Goal: Information Seeking & Learning: Check status

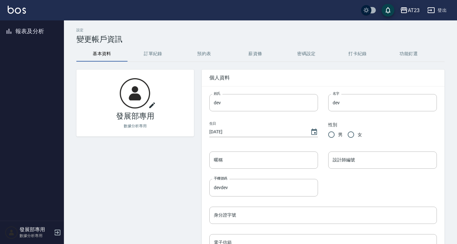
click at [411, 12] on div "AT23" at bounding box center [414, 10] width 12 height 8
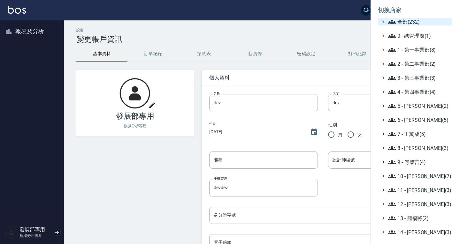
click at [406, 22] on span "全部(232)" at bounding box center [419, 22] width 62 height 8
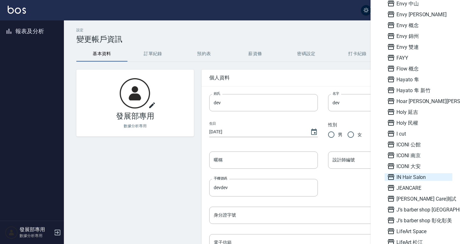
scroll to position [543, 0]
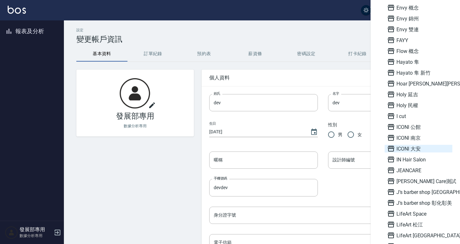
click at [412, 149] on span "ICONI 大安" at bounding box center [418, 149] width 63 height 8
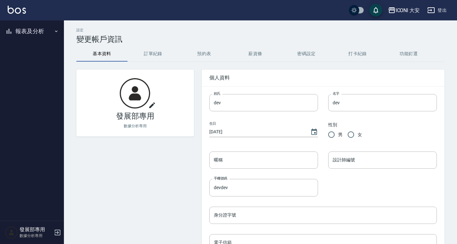
click at [31, 30] on button "報表及分析" at bounding box center [32, 31] width 59 height 17
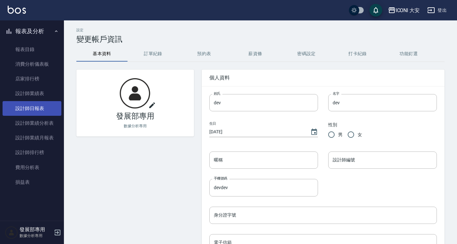
click at [38, 111] on link "設計師日報表" at bounding box center [32, 108] width 59 height 15
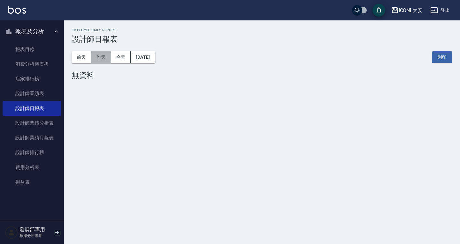
click at [101, 57] on button "昨天" at bounding box center [101, 57] width 20 height 12
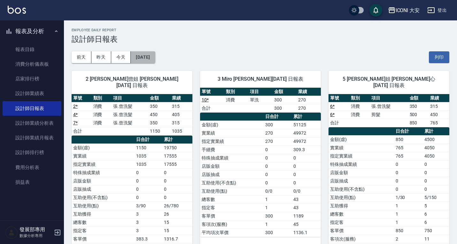
click at [144, 52] on button "[DATE]" at bounding box center [143, 57] width 24 height 12
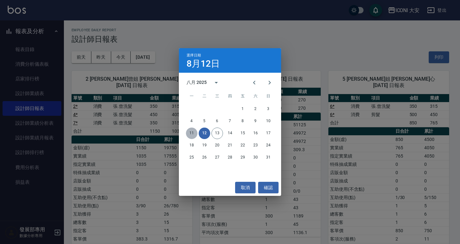
drag, startPoint x: 193, startPoint y: 134, endPoint x: 202, endPoint y: 142, distance: 12.2
click at [193, 134] on button "11" at bounding box center [192, 134] width 12 height 12
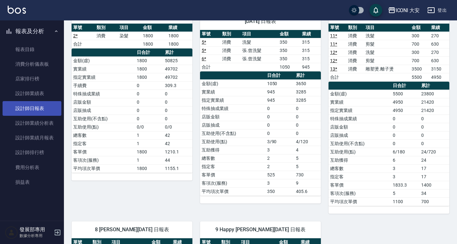
scroll to position [64, 0]
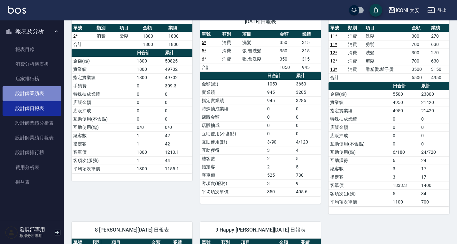
click at [38, 97] on link "設計師業績表" at bounding box center [32, 93] width 59 height 15
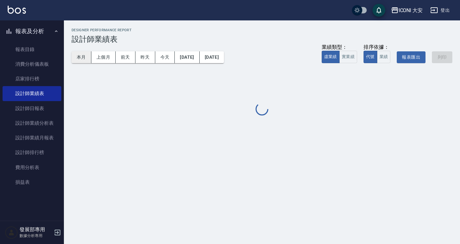
click at [87, 54] on button "本月" at bounding box center [82, 57] width 20 height 12
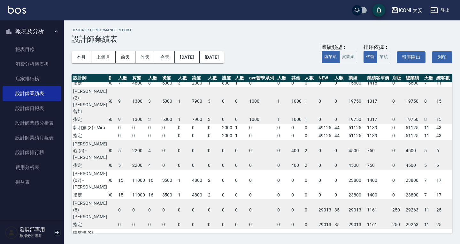
scroll to position [0, 8]
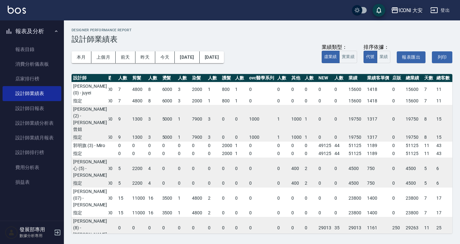
click at [402, 9] on div "ICONI 大安" at bounding box center [411, 10] width 24 height 8
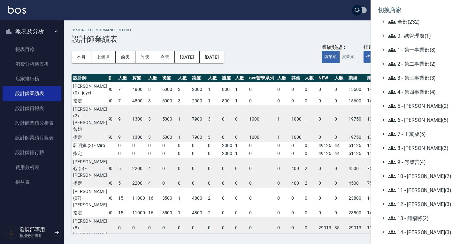
click at [415, 82] on ul "全部(232) 0 - 總管理處(1) 1 - 第一事業部(8) 2 - 第二事業部(2) 3 - 第三事業部(3) 4 - 第四事業部(4) 5 - 陳嘉宏…" at bounding box center [415, 176] width 74 height 317
click at [412, 79] on span "3 - 第三事業部(3)" at bounding box center [419, 78] width 62 height 8
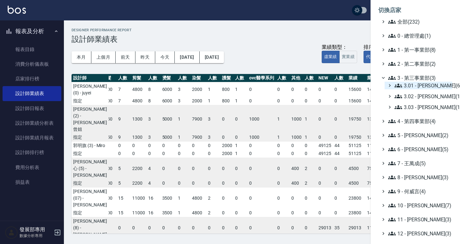
click at [409, 83] on span "3.01 - 蔡承翰(6)" at bounding box center [422, 86] width 55 height 8
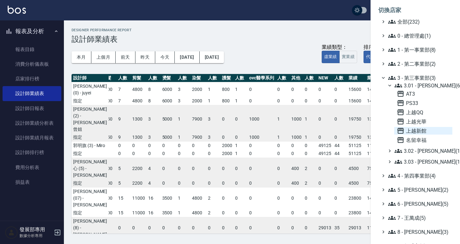
click at [415, 133] on span "上越新館" at bounding box center [423, 131] width 53 height 8
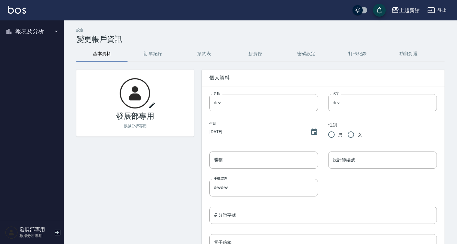
click at [31, 30] on button "報表及分析" at bounding box center [32, 31] width 59 height 17
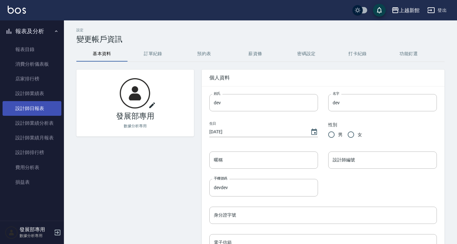
click at [35, 105] on link "設計師日報表" at bounding box center [32, 108] width 59 height 15
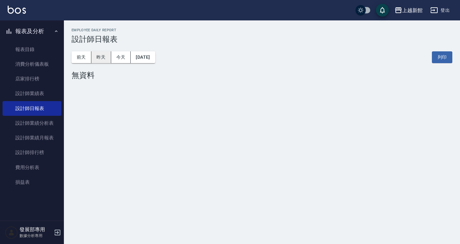
click at [101, 59] on button "昨天" at bounding box center [101, 57] width 20 height 12
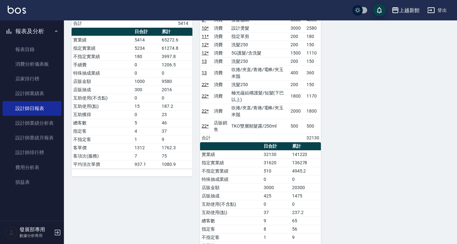
scroll to position [383, 0]
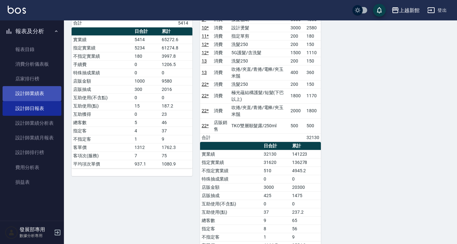
click at [40, 87] on link "設計師業績表" at bounding box center [32, 93] width 59 height 15
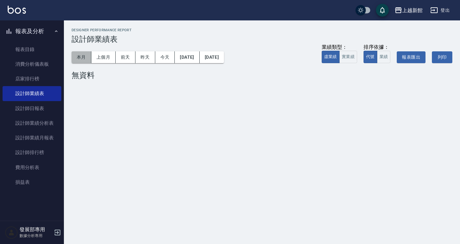
click at [86, 59] on button "本月" at bounding box center [82, 57] width 20 height 12
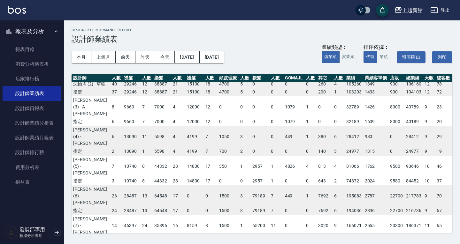
scroll to position [0, 42]
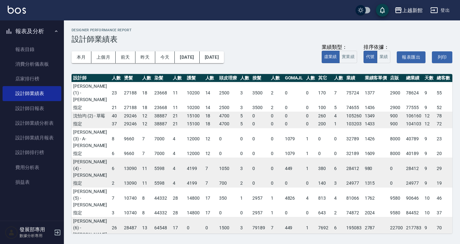
click at [416, 12] on div "上越新館" at bounding box center [412, 10] width 20 height 8
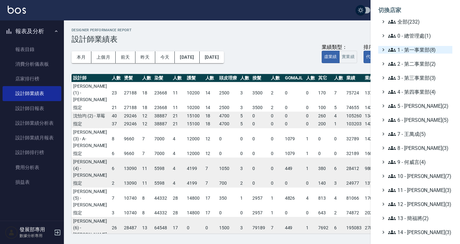
click at [420, 47] on span "1 - 第一事業部(8)" at bounding box center [419, 50] width 62 height 8
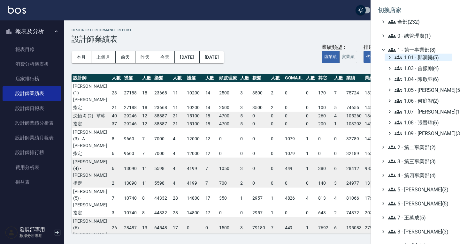
click at [420, 58] on span "1.01 - 鄭洞樂(5)" at bounding box center [422, 58] width 55 height 8
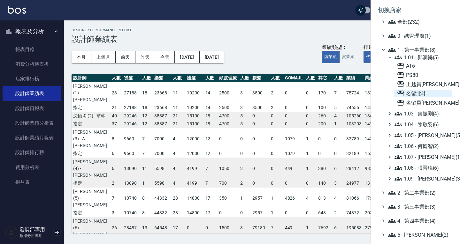
click at [417, 95] on span "名留北斗" at bounding box center [423, 94] width 53 height 8
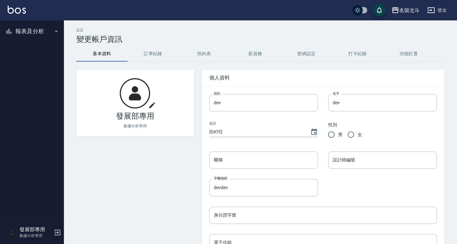
click at [34, 30] on button "報表及分析" at bounding box center [32, 31] width 59 height 17
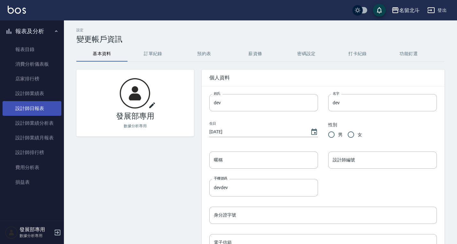
click at [39, 111] on link "設計師日報表" at bounding box center [32, 108] width 59 height 15
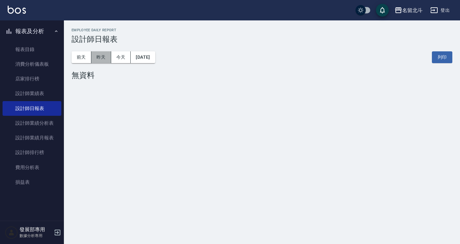
click at [102, 57] on button "昨天" at bounding box center [101, 57] width 20 height 12
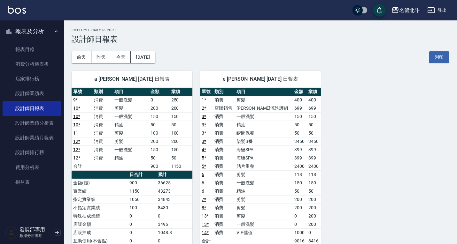
click at [405, 12] on div "名留北斗" at bounding box center [409, 10] width 20 height 8
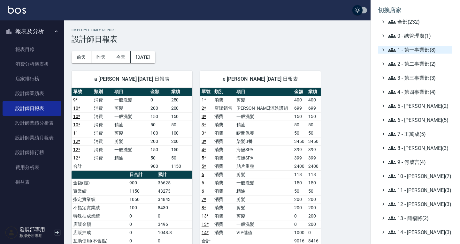
click at [416, 48] on span "1 - 第一事業部(8)" at bounding box center [419, 50] width 62 height 8
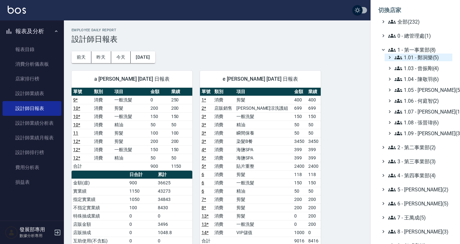
click at [416, 56] on span "1.01 - 鄭洞樂(5)" at bounding box center [422, 58] width 55 height 8
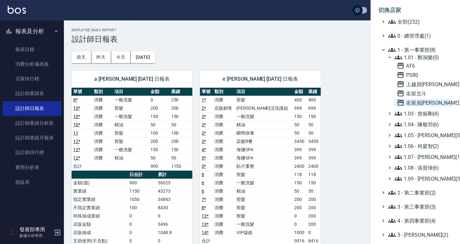
click at [420, 101] on span "名留員林中正" at bounding box center [423, 103] width 53 height 8
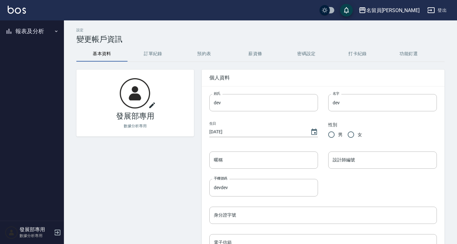
click at [41, 30] on button "報表及分析" at bounding box center [32, 31] width 59 height 17
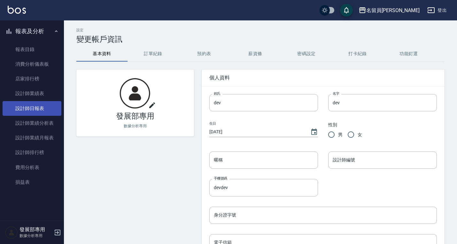
click at [41, 105] on link "設計師日報表" at bounding box center [32, 108] width 59 height 15
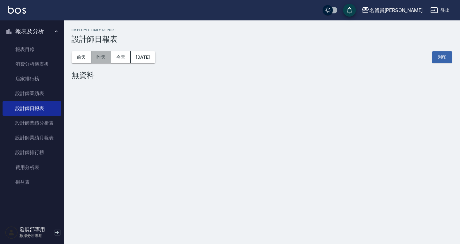
click at [101, 61] on button "昨天" at bounding box center [101, 57] width 20 height 12
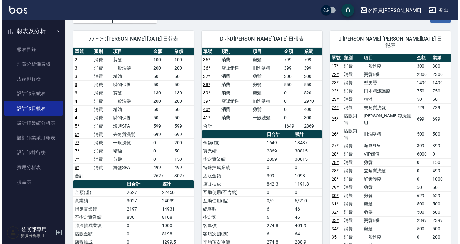
scroll to position [32, 0]
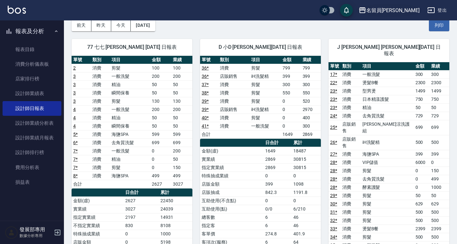
click at [414, 12] on div "名留員林中正" at bounding box center [392, 10] width 53 height 8
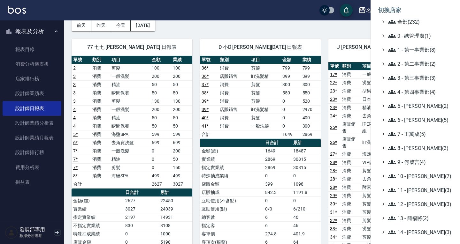
click at [415, 54] on ul "全部(232) 0 - 總管理處(1) 1 - 第一事業部(8) 2 - 第二事業部(2) 3 - 第三事業部(3) 4 - 第四事業部(4) 5 - 陳嘉宏…" at bounding box center [415, 176] width 74 height 317
click at [414, 51] on span "1 - 第一事業部(8)" at bounding box center [419, 50] width 62 height 8
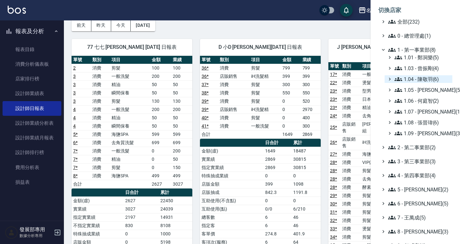
click at [422, 82] on span "1.04 - 陳敬羽(6)" at bounding box center [422, 79] width 55 height 8
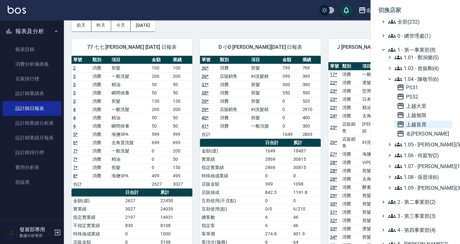
click at [422, 124] on span "上越首席" at bounding box center [423, 125] width 53 height 8
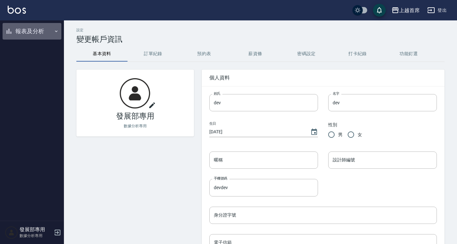
click at [26, 32] on button "報表及分析" at bounding box center [32, 31] width 59 height 17
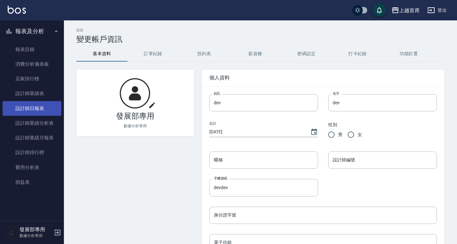
click at [42, 108] on link "設計師日報表" at bounding box center [32, 108] width 59 height 15
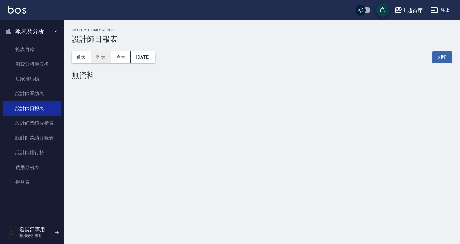
click at [106, 63] on button "昨天" at bounding box center [101, 57] width 20 height 12
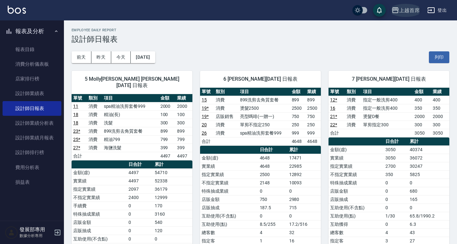
click at [410, 9] on div "上越首席" at bounding box center [409, 10] width 20 height 8
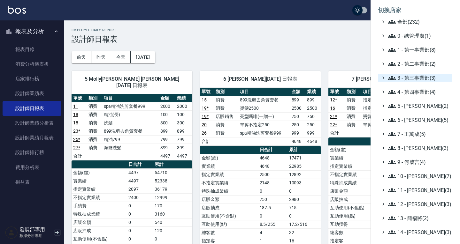
click at [404, 77] on span "3 - 第三事業部(3)" at bounding box center [419, 78] width 62 height 8
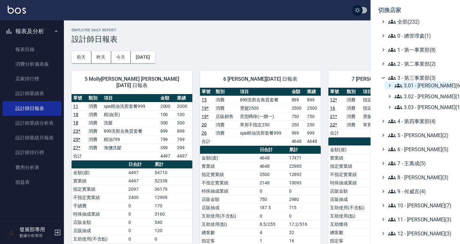
click at [415, 86] on span "3.01 - 蔡承翰(6)" at bounding box center [422, 86] width 55 height 8
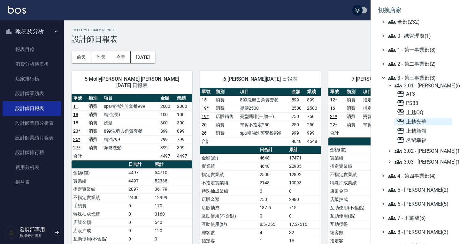
click at [423, 121] on span "上越光華" at bounding box center [423, 122] width 53 height 8
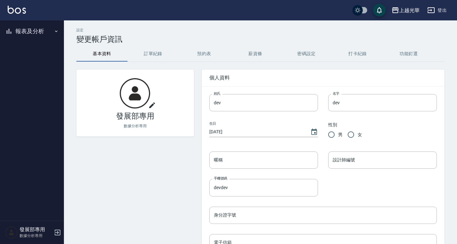
click at [37, 30] on button "報表及分析" at bounding box center [32, 31] width 59 height 17
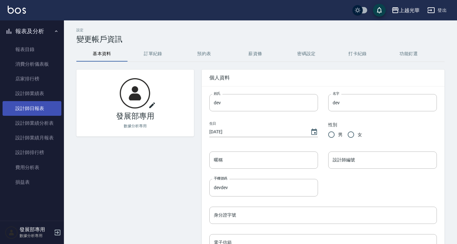
click at [37, 102] on link "設計師日報表" at bounding box center [32, 108] width 59 height 15
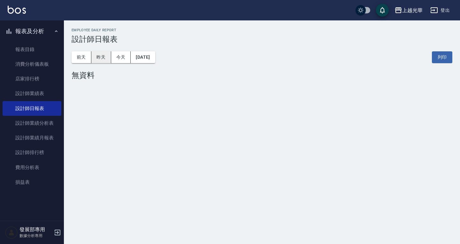
click at [99, 62] on button "昨天" at bounding box center [101, 57] width 20 height 12
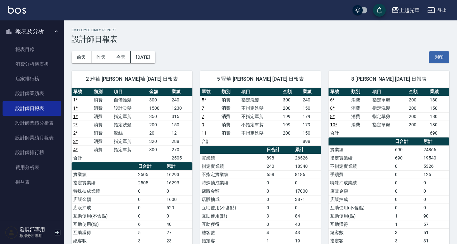
click at [412, 13] on div "上越光華" at bounding box center [409, 10] width 20 height 8
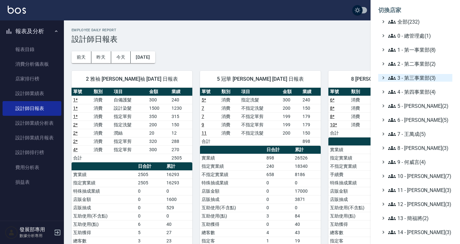
click at [417, 80] on span "3 - 第三事業部(3)" at bounding box center [419, 78] width 62 height 8
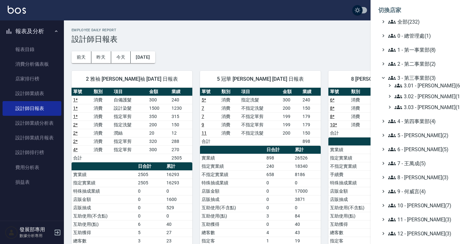
click at [418, 81] on span "3 - 第三事業部(3)" at bounding box center [419, 78] width 62 height 8
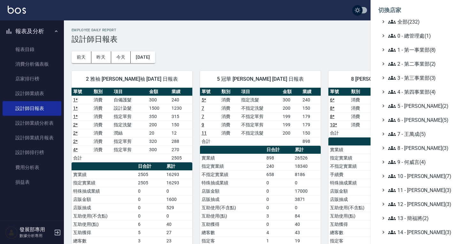
click at [420, 76] on span "3 - 第三事業部(3)" at bounding box center [419, 78] width 62 height 8
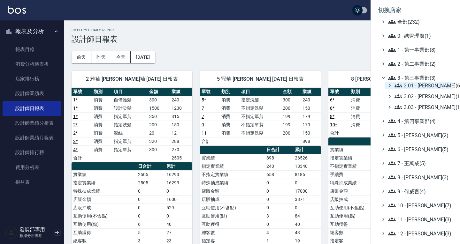
click at [423, 85] on span "3.01 - 蔡承翰(6)" at bounding box center [422, 86] width 55 height 8
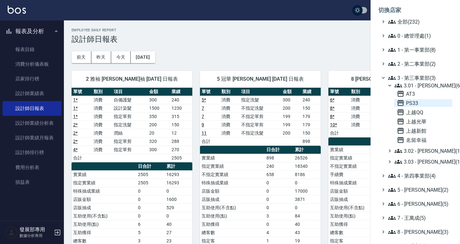
click at [426, 101] on span "PS33" at bounding box center [423, 103] width 53 height 8
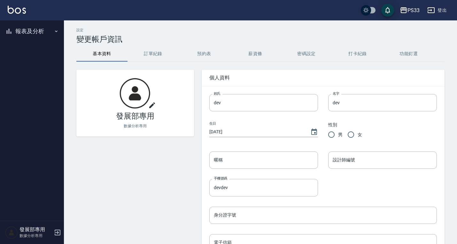
click at [18, 30] on button "報表及分析" at bounding box center [32, 31] width 59 height 17
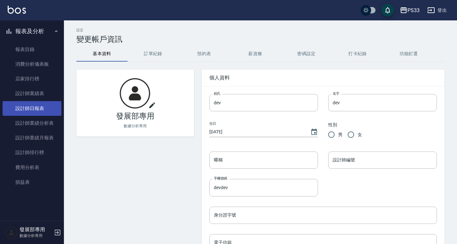
click at [41, 105] on link "設計師日報表" at bounding box center [32, 108] width 59 height 15
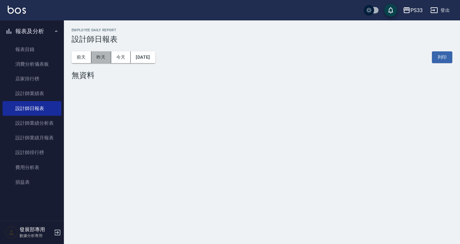
click at [102, 61] on button "昨天" at bounding box center [101, 57] width 20 height 12
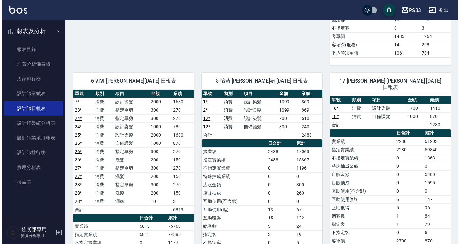
scroll to position [351, 0]
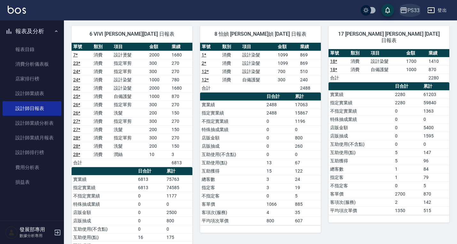
click at [404, 12] on icon "button" at bounding box center [404, 10] width 8 height 8
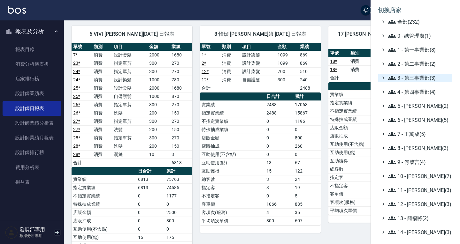
click at [418, 76] on span "3 - 第三事業部(3)" at bounding box center [419, 78] width 62 height 8
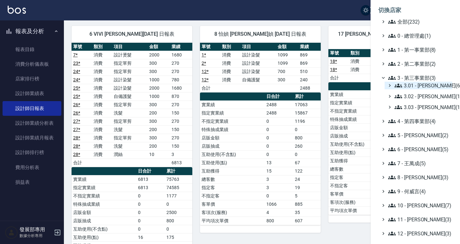
click at [422, 82] on span "3.01 - 蔡承翰(6)" at bounding box center [422, 86] width 55 height 8
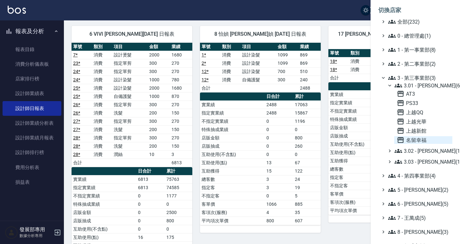
click at [424, 138] on span "名留幸福" at bounding box center [423, 140] width 53 height 8
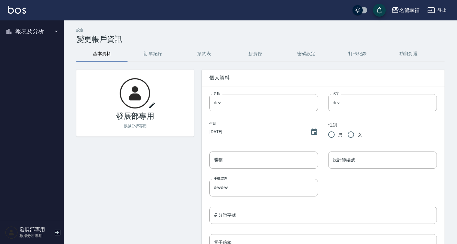
click at [31, 31] on button "報表及分析" at bounding box center [32, 31] width 59 height 17
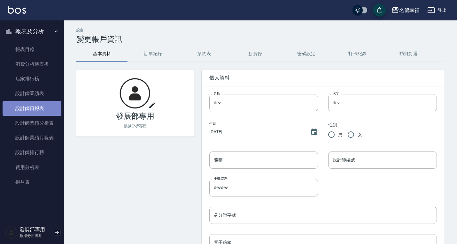
drag, startPoint x: 40, startPoint y: 105, endPoint x: 79, endPoint y: 93, distance: 41.0
click at [40, 106] on link "設計師日報表" at bounding box center [32, 108] width 59 height 15
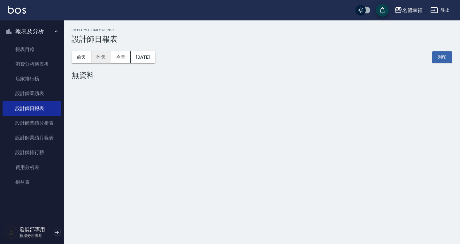
click at [104, 55] on button "昨天" at bounding box center [101, 57] width 20 height 12
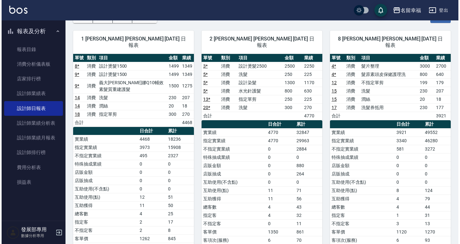
scroll to position [64, 0]
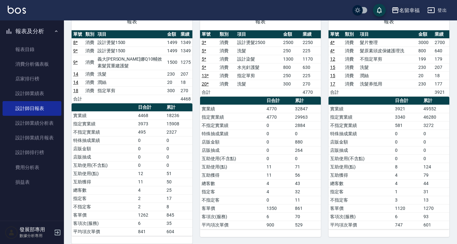
click at [399, 11] on icon "button" at bounding box center [395, 10] width 8 height 8
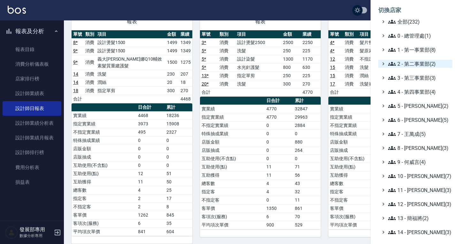
click at [415, 62] on span "2 - 第二事業部(2)" at bounding box center [419, 64] width 62 height 8
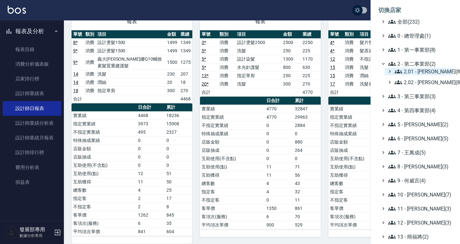
click at [417, 68] on span "2.01 - 李思敏(8)" at bounding box center [422, 72] width 55 height 8
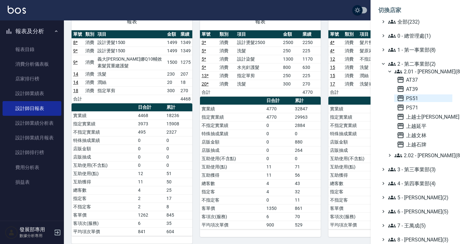
click at [429, 99] on span "PS51" at bounding box center [423, 99] width 53 height 8
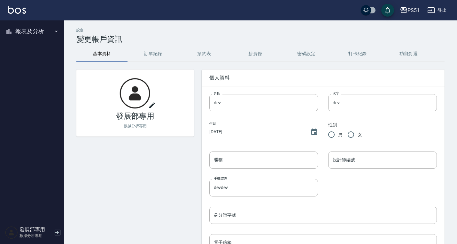
click at [43, 30] on button "報表及分析" at bounding box center [32, 31] width 59 height 17
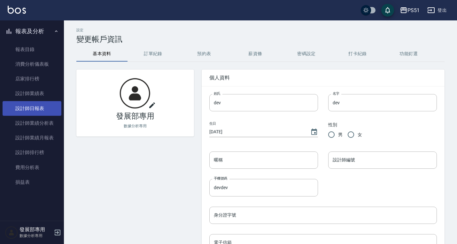
click at [42, 103] on link "設計師日報表" at bounding box center [32, 108] width 59 height 15
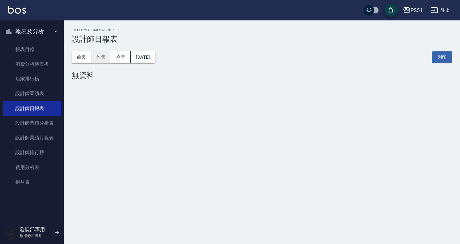
click at [104, 58] on button "昨天" at bounding box center [101, 57] width 20 height 12
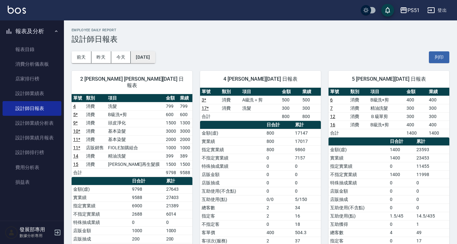
click at [148, 57] on button "[DATE]" at bounding box center [143, 57] width 24 height 12
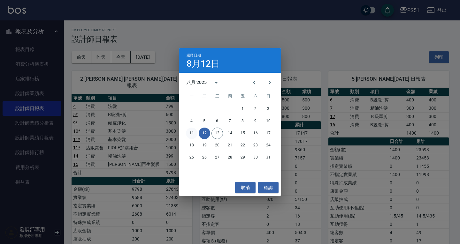
click at [194, 132] on button "11" at bounding box center [192, 134] width 12 height 12
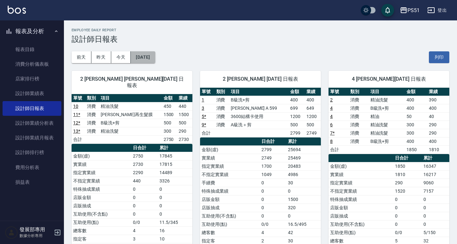
click at [153, 53] on button "[DATE]" at bounding box center [143, 57] width 24 height 12
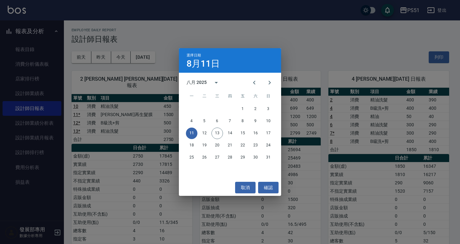
click at [325, 57] on div "選擇日期 [DATE] 八月 2025 一 二 三 四 五 六 日 1 2 3 4 5 6 7 8 9 10 11 12 13 14 15 16 17 18 …" at bounding box center [230, 122] width 460 height 244
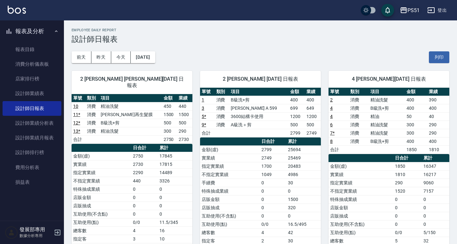
click at [404, 7] on icon "button" at bounding box center [404, 10] width 8 height 8
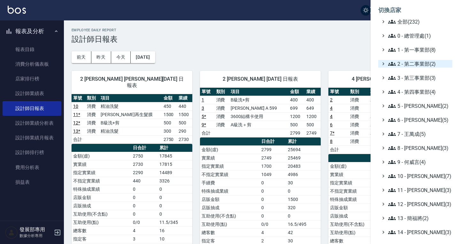
click at [422, 61] on span "2 - 第二事業部(2)" at bounding box center [419, 64] width 62 height 8
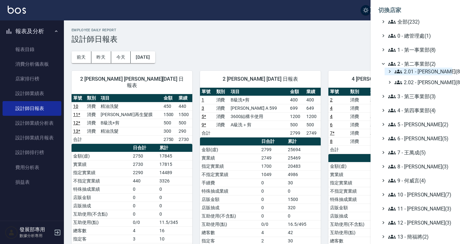
click at [429, 74] on span "2.01 - [PERSON_NAME](8)" at bounding box center [422, 72] width 55 height 8
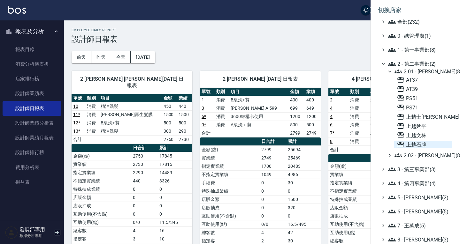
click at [423, 145] on span "上越石牌" at bounding box center [423, 145] width 53 height 8
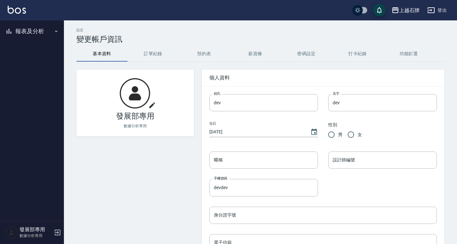
click at [30, 27] on button "報表及分析" at bounding box center [32, 31] width 59 height 17
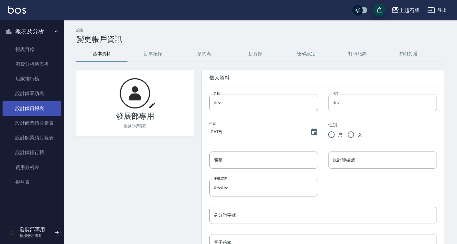
click at [40, 107] on link "設計師日報表" at bounding box center [32, 108] width 59 height 15
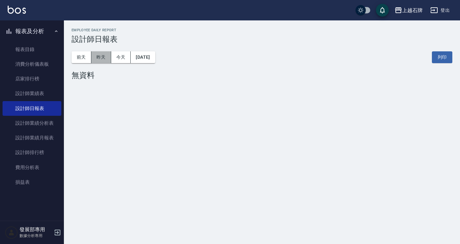
click at [106, 61] on button "昨天" at bounding box center [101, 57] width 20 height 12
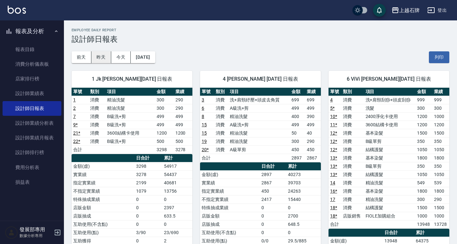
click at [104, 55] on button "昨天" at bounding box center [101, 57] width 20 height 12
click at [87, 55] on button "前天" at bounding box center [82, 57] width 20 height 12
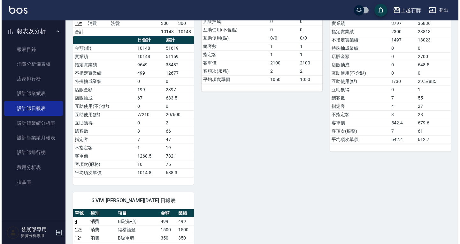
scroll to position [32, 0]
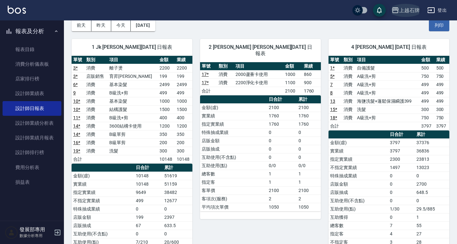
click at [418, 9] on div "上越石牌" at bounding box center [409, 10] width 20 height 8
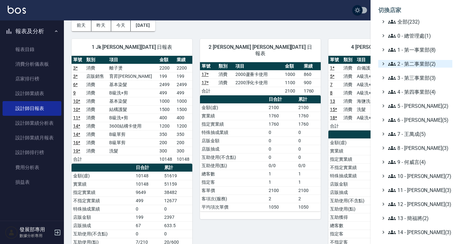
click at [413, 64] on span "2 - 第二事業部(2)" at bounding box center [419, 64] width 62 height 8
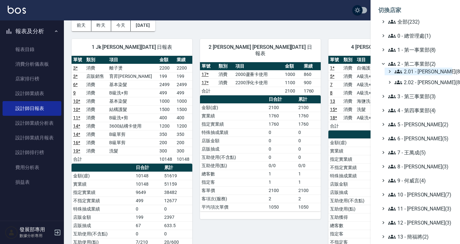
click at [416, 71] on span "2.01 - 李思敏(8)" at bounding box center [422, 72] width 55 height 8
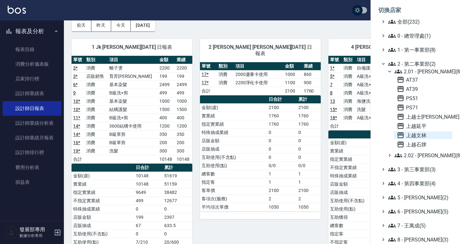
click at [422, 136] on span "上越文林" at bounding box center [423, 136] width 53 height 8
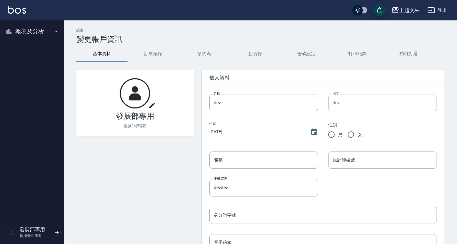
click at [40, 29] on button "報表及分析" at bounding box center [32, 31] width 59 height 17
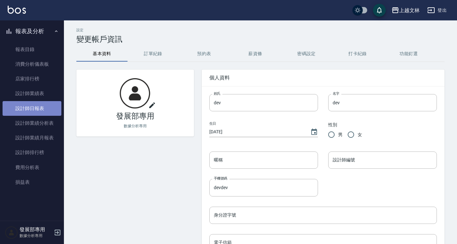
click at [41, 111] on link "設計師日報表" at bounding box center [32, 108] width 59 height 15
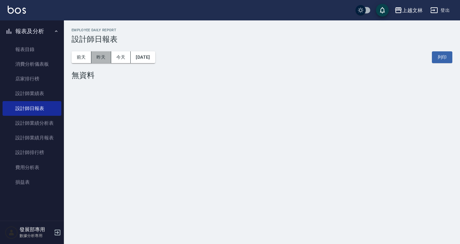
click at [100, 62] on button "昨天" at bounding box center [101, 57] width 20 height 12
